Goal: Task Accomplishment & Management: Complete application form

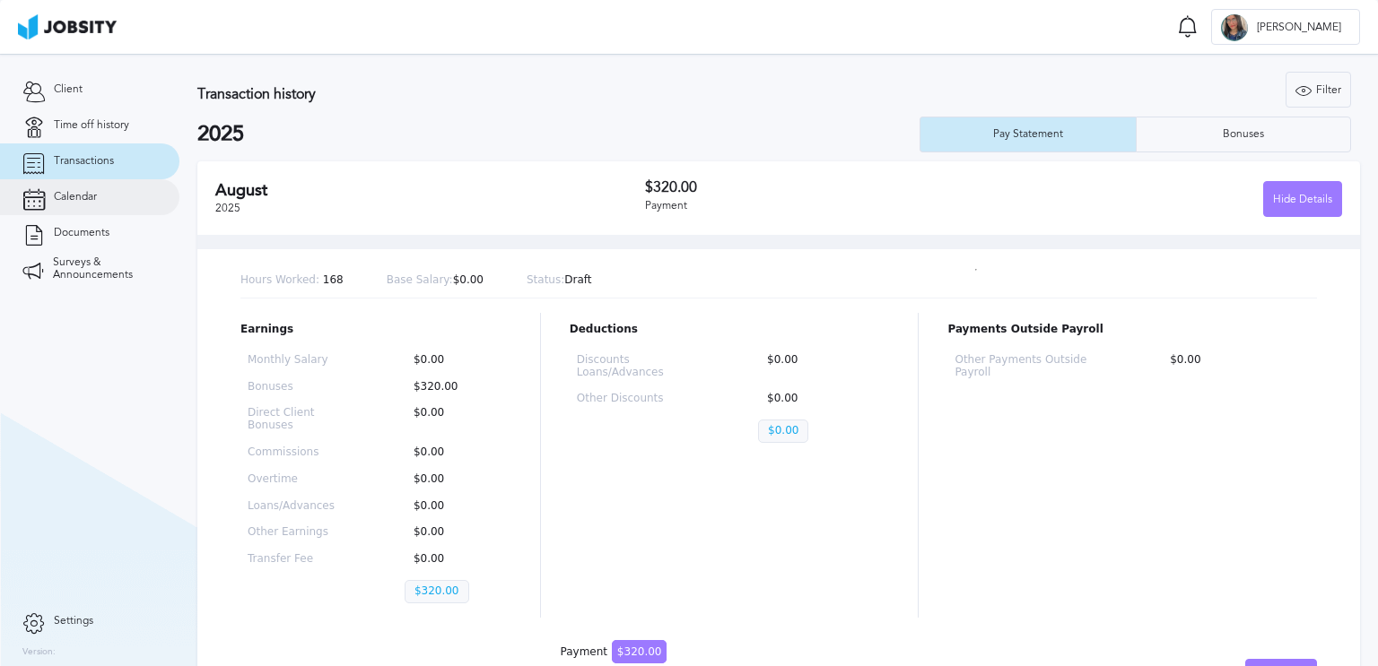
click at [80, 199] on span "Calendar" at bounding box center [75, 197] width 43 height 13
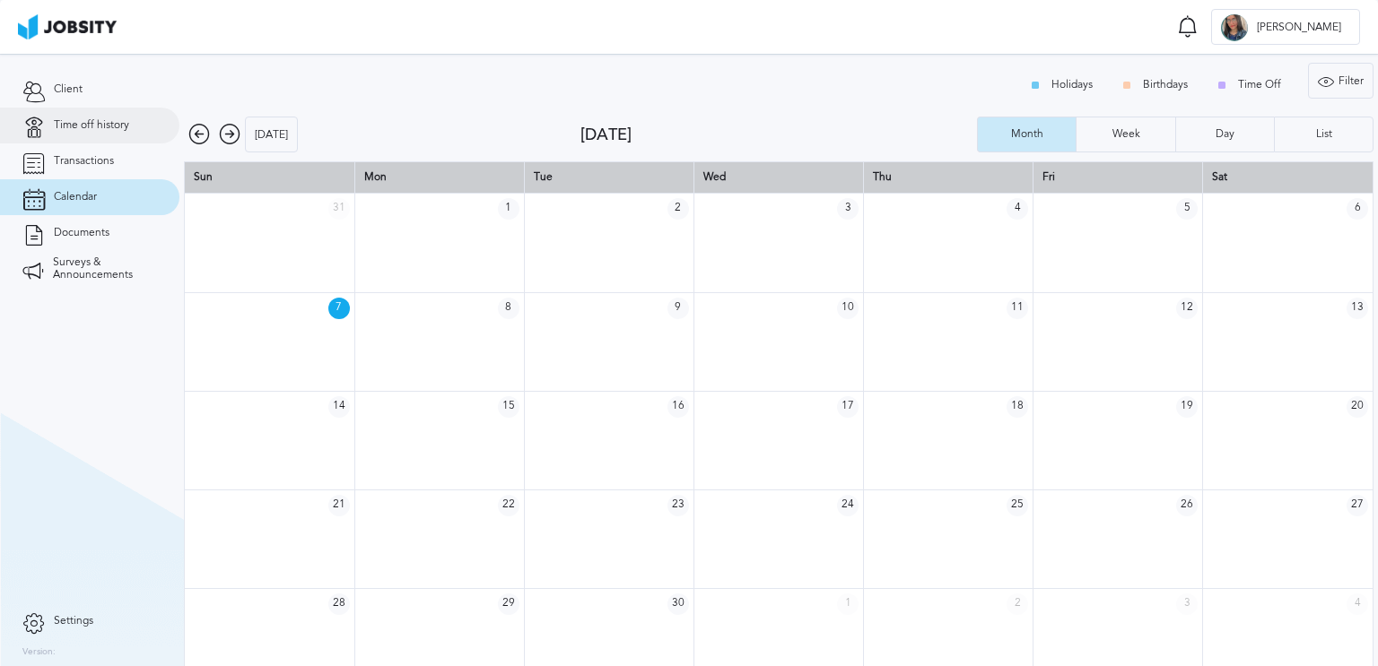
click at [116, 137] on link "Time off history" at bounding box center [89, 126] width 179 height 36
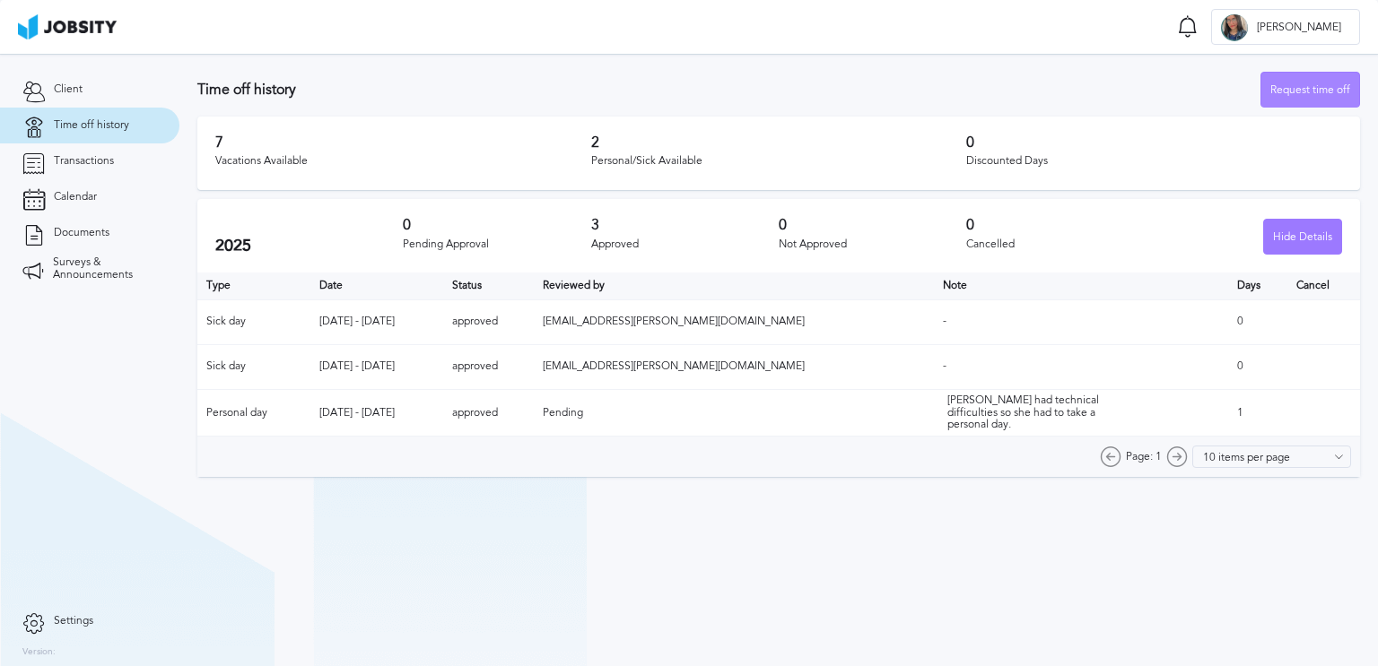
click at [1302, 83] on div "Request time off" at bounding box center [1310, 91] width 98 height 36
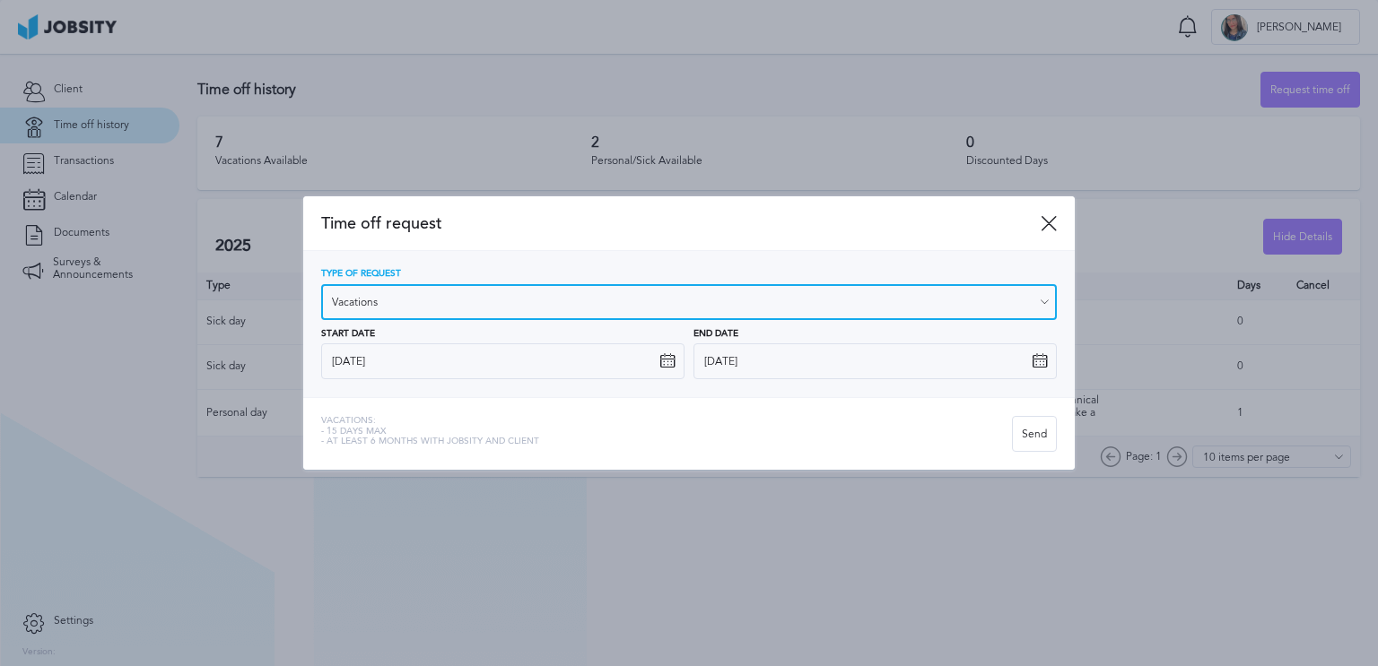
click at [596, 293] on input "Vacations" at bounding box center [688, 302] width 735 height 36
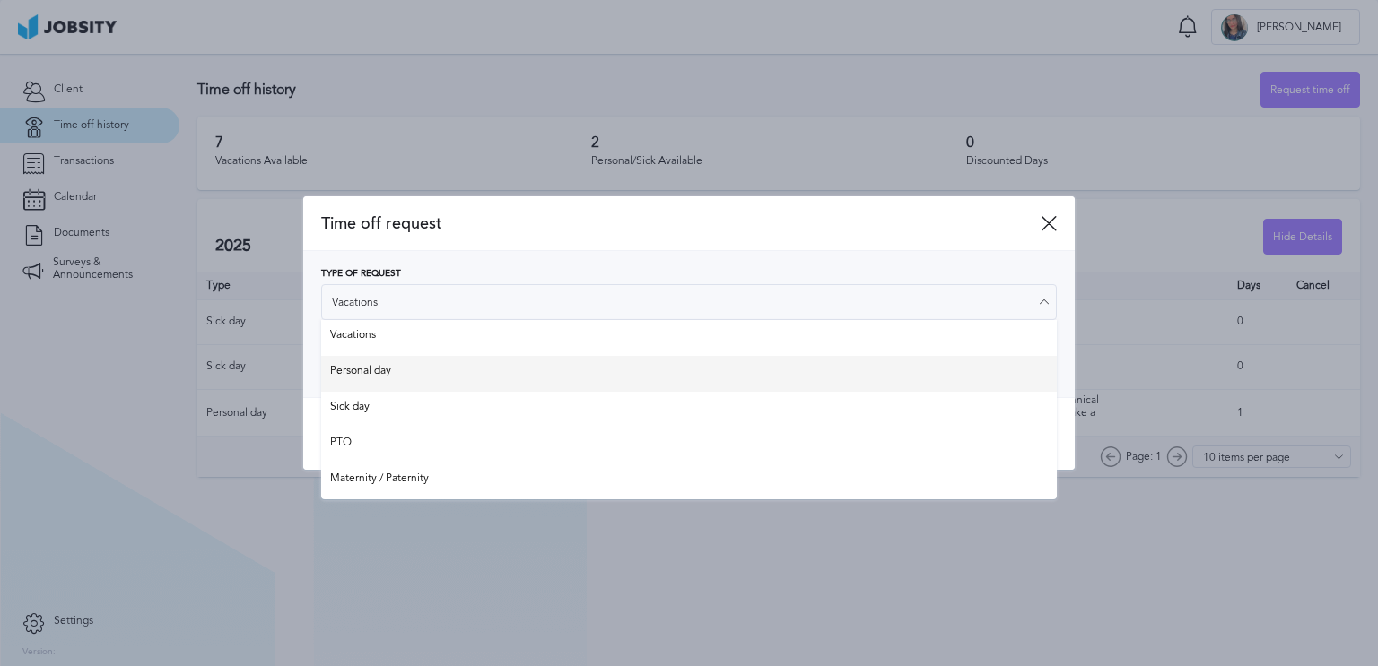
type input "Personal day"
click at [456, 365] on div "Type of Request Personal day Vacations Personal day Sick day PTO Maternity / Pa…" at bounding box center [688, 324] width 735 height 110
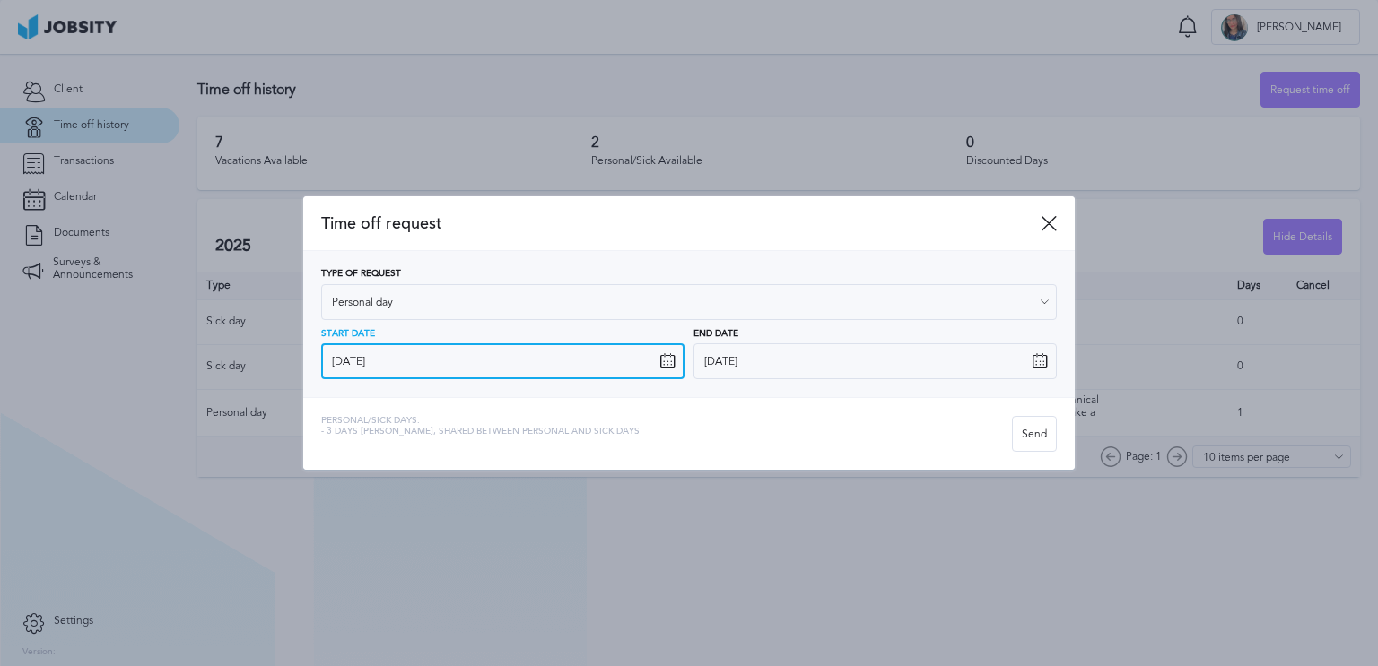
click at [637, 348] on input "[DATE]" at bounding box center [502, 361] width 363 height 36
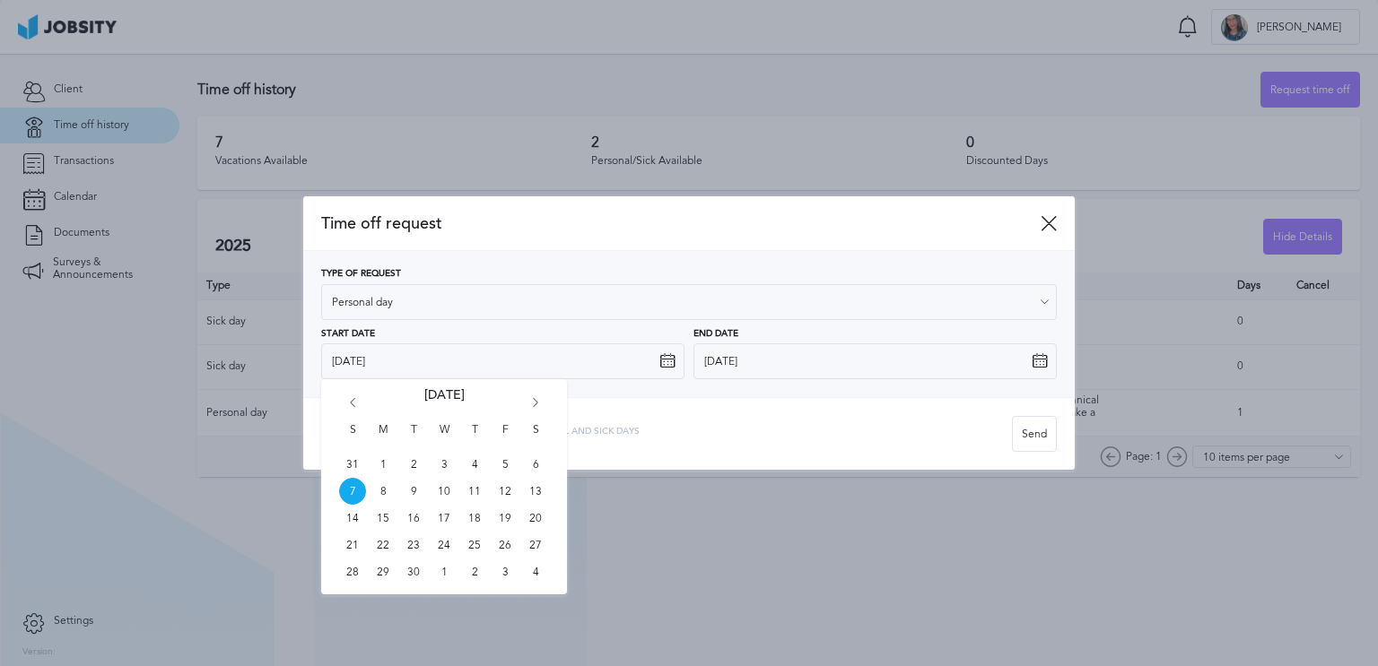
click at [704, 413] on div "Personal/Sick days: - 3 days [PERSON_NAME], shared between personal and sick da…" at bounding box center [688, 433] width 771 height 73
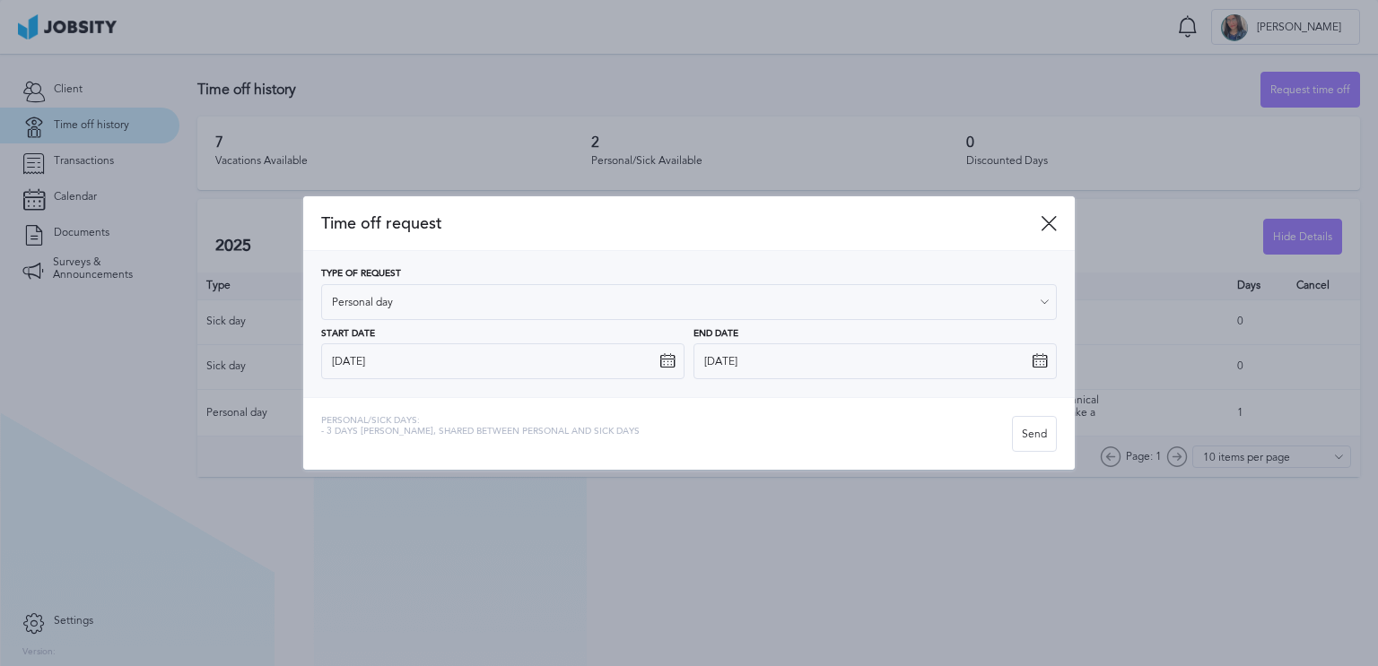
click at [1058, 219] on div "Time off request" at bounding box center [688, 224] width 771 height 56
click at [1057, 220] on div "Time off request" at bounding box center [688, 224] width 771 height 56
click at [1048, 222] on icon at bounding box center [1048, 223] width 16 height 16
